Goal: Task Accomplishment & Management: Manage account settings

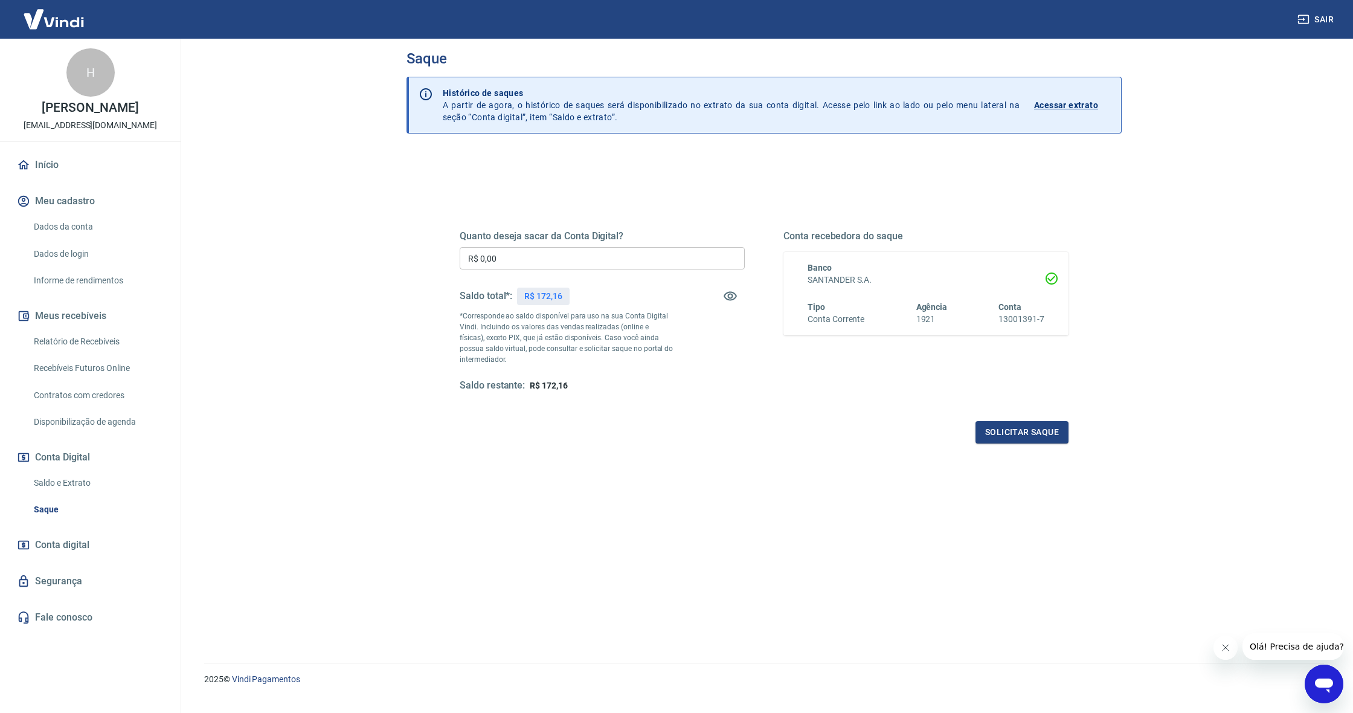
click at [45, 178] on link "Início" at bounding box center [90, 165] width 152 height 27
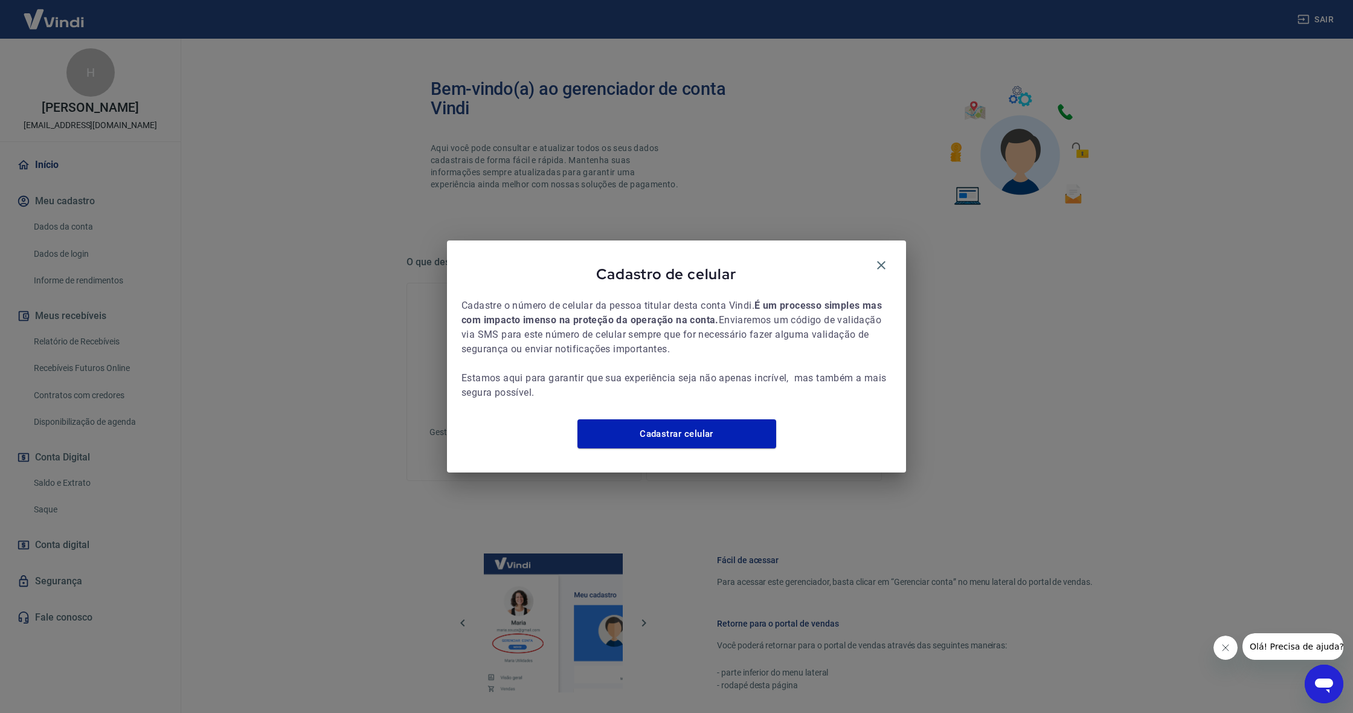
drag, startPoint x: 881, startPoint y: 256, endPoint x: 547, endPoint y: 292, distance: 336.1
click at [880, 258] on icon "button" at bounding box center [881, 265] width 14 height 14
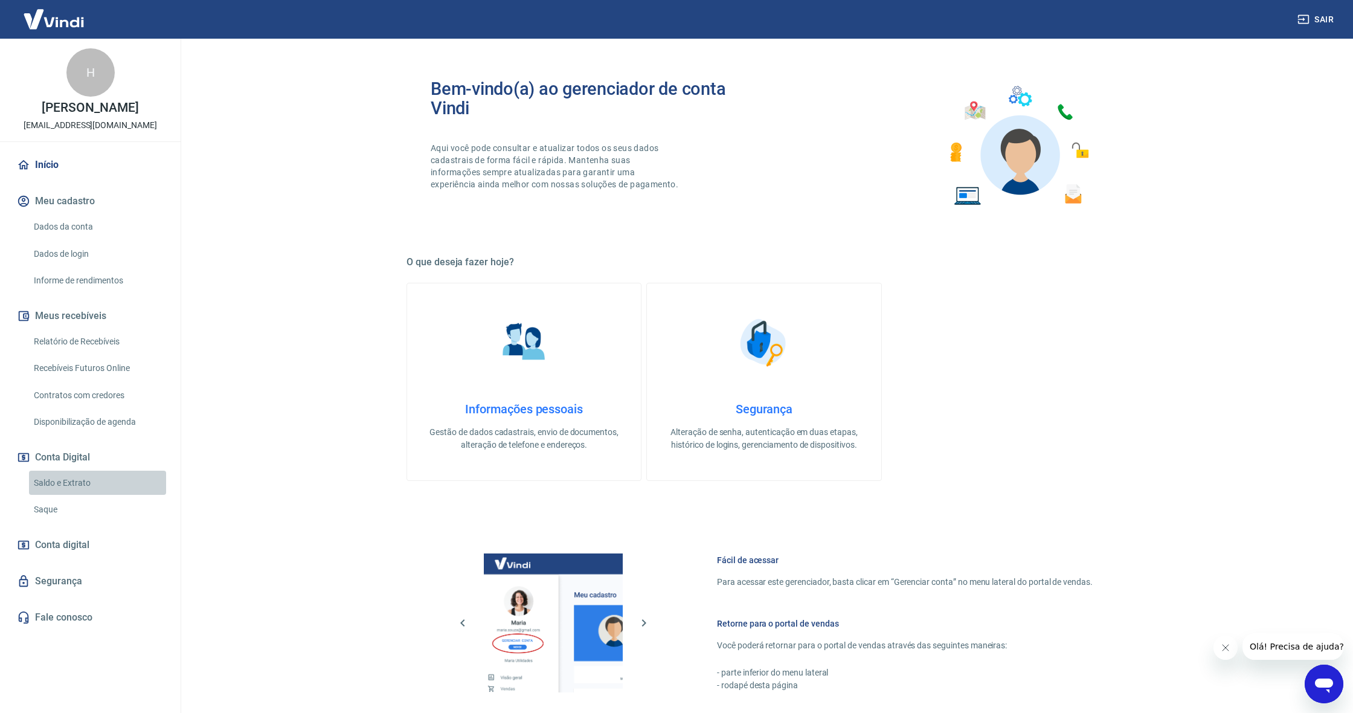
click at [56, 492] on link "Saldo e Extrato" at bounding box center [97, 483] width 137 height 25
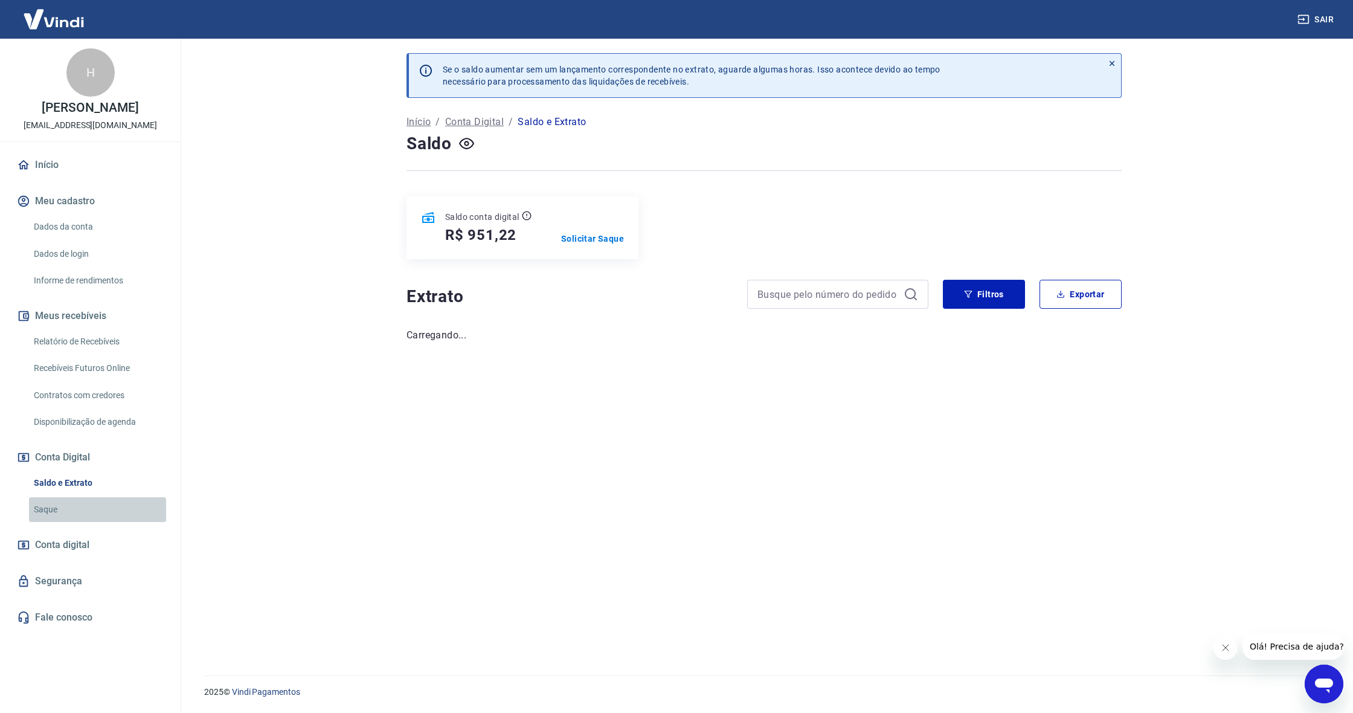
click at [52, 521] on link "Saque" at bounding box center [97, 509] width 137 height 25
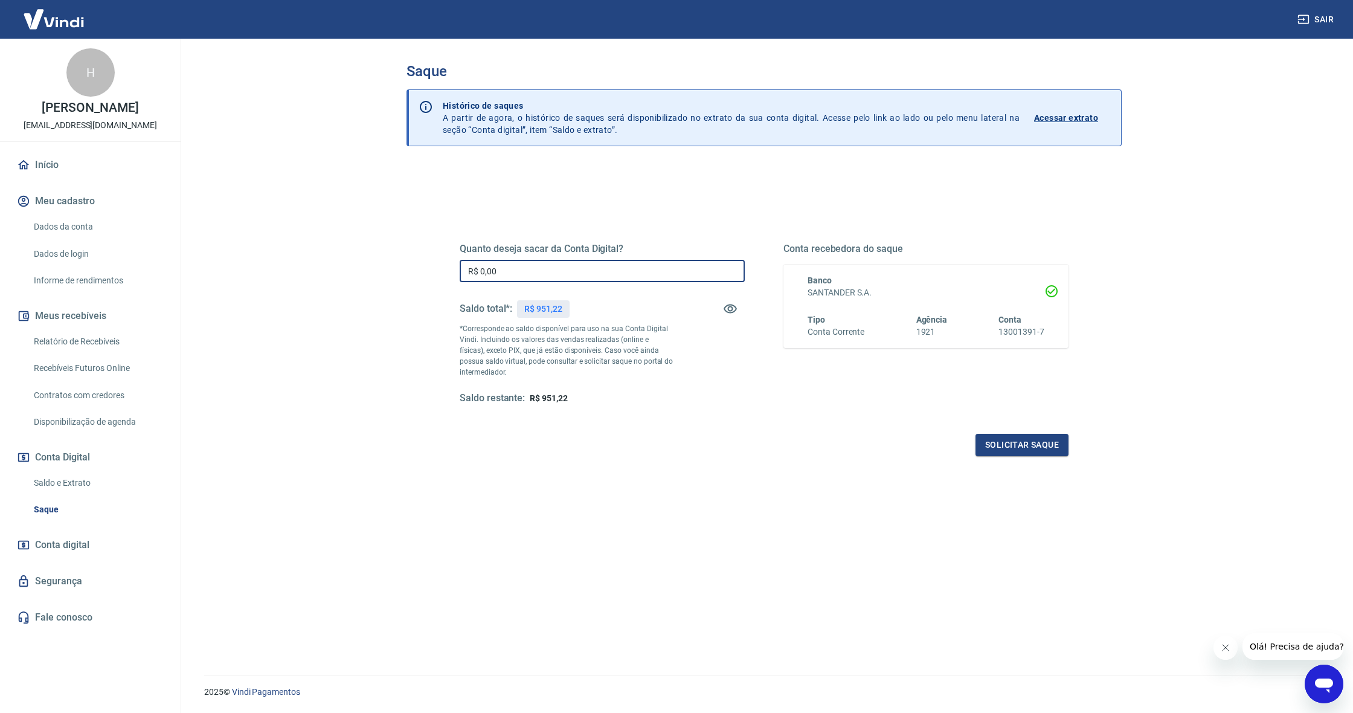
drag, startPoint x: 513, startPoint y: 271, endPoint x: 396, endPoint y: 277, distance: 117.4
click at [396, 277] on div "Saque Histórico de saques A partir de agora, o histórico de saques será disponi…" at bounding box center [764, 350] width 744 height 622
drag, startPoint x: 506, startPoint y: 274, endPoint x: 430, endPoint y: 275, distance: 76.1
click at [430, 275] on div "Quanto deseja sacar da Conta Digital? R$ 0,00 ​ Saldo total*: R$ 951,22 *Corres…" at bounding box center [764, 458] width 715 height 584
type input "R$ 951,22"
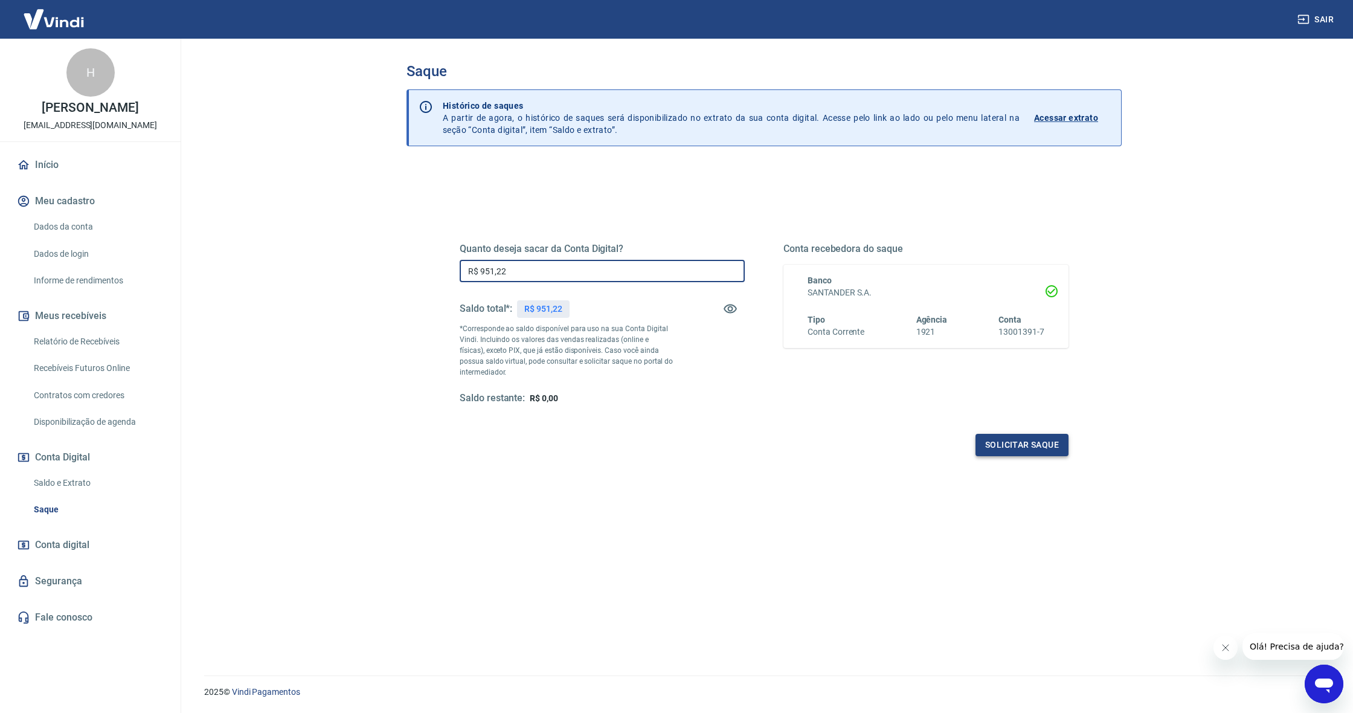
click at [1026, 446] on button "Solicitar saque" at bounding box center [1022, 445] width 93 height 22
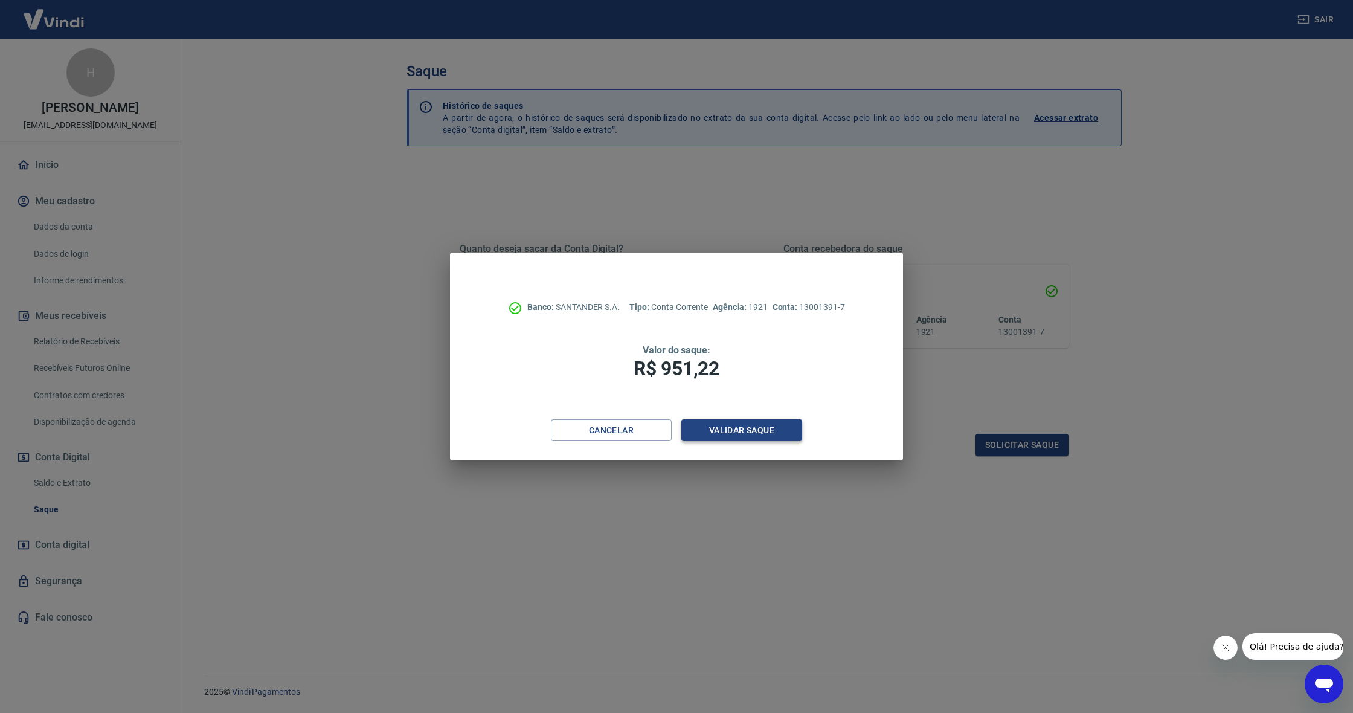
click at [773, 420] on button "Validar saque" at bounding box center [741, 430] width 121 height 22
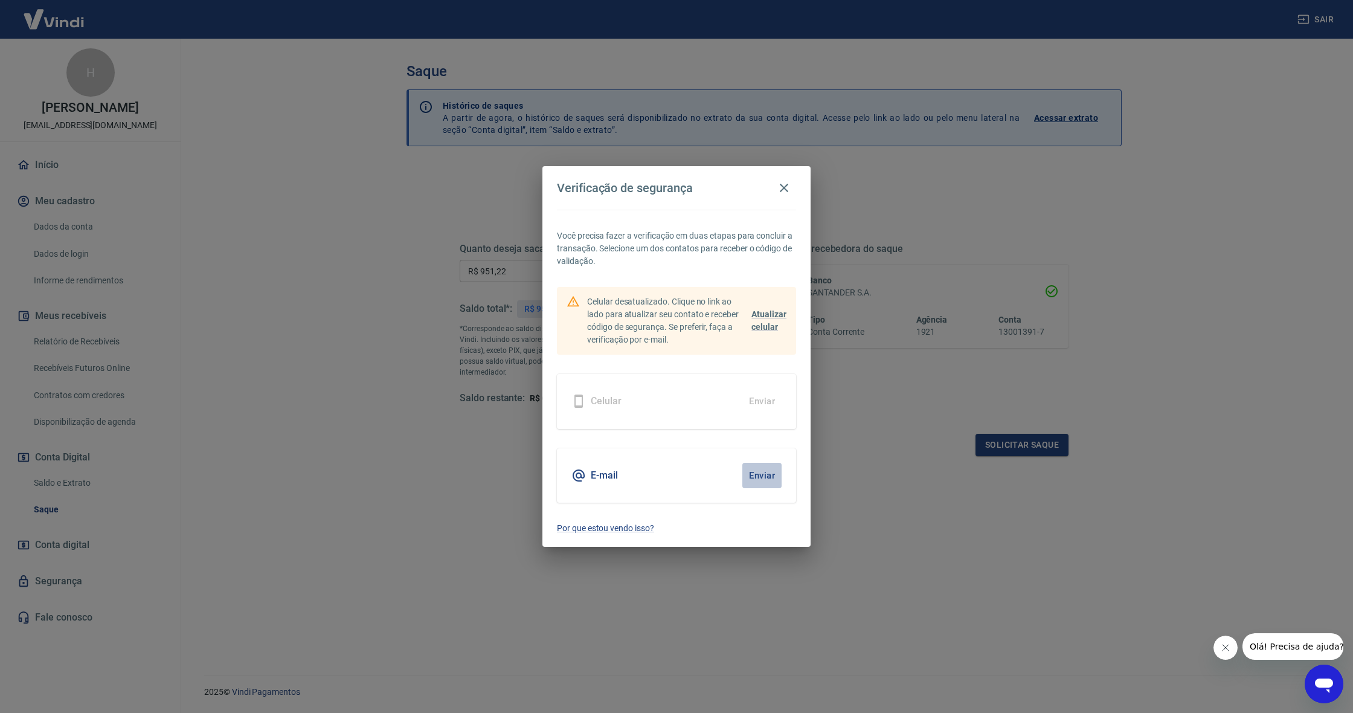
click at [767, 475] on button "Enviar" at bounding box center [762, 475] width 39 height 25
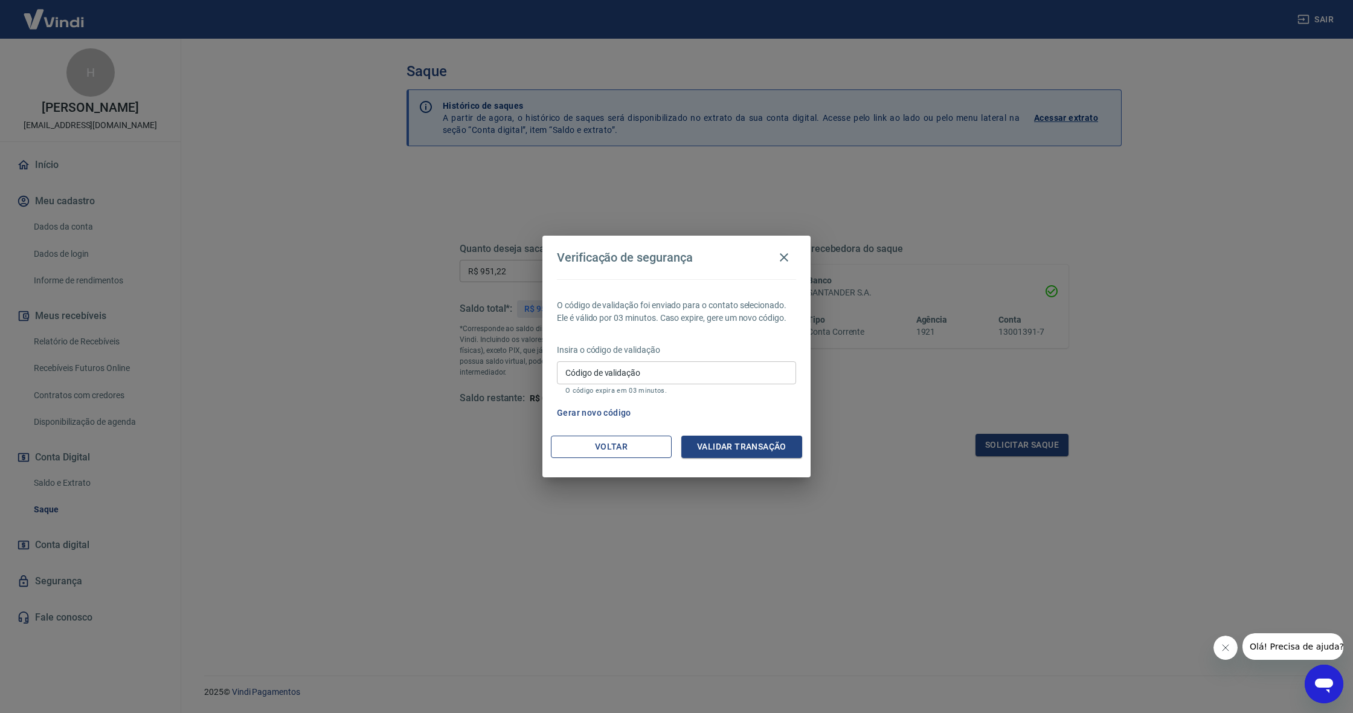
drag, startPoint x: 613, startPoint y: 362, endPoint x: 661, endPoint y: 453, distance: 102.4
click at [613, 362] on div "Código de validação Código de validação O código expira em 03 minutos." at bounding box center [676, 377] width 239 height 33
paste input "596297"
type input "596297"
click at [727, 446] on button "Validar transação" at bounding box center [741, 447] width 121 height 22
